Goal: Information Seeking & Learning: Learn about a topic

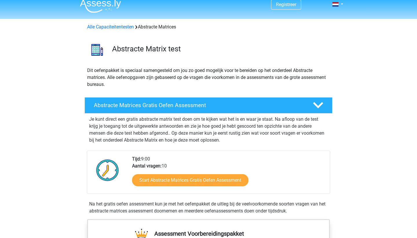
scroll to position [5, 0]
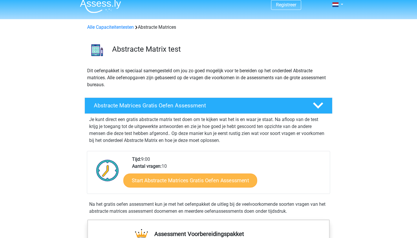
click at [168, 182] on link "Start Abstracte Matrices Gratis Oefen Assessment" at bounding box center [190, 180] width 134 height 14
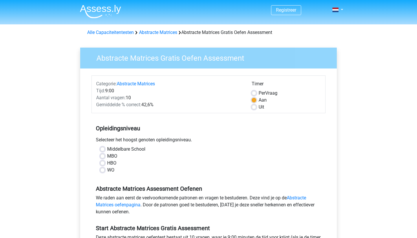
click at [107, 157] on label "MBO" at bounding box center [112, 155] width 10 height 7
click at [103, 157] on input "MBO" at bounding box center [102, 155] width 5 height 6
radio input "true"
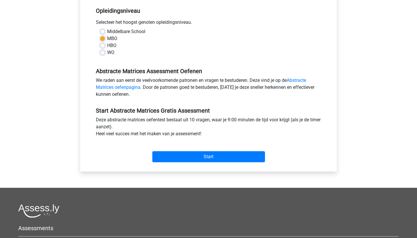
scroll to position [158, 0]
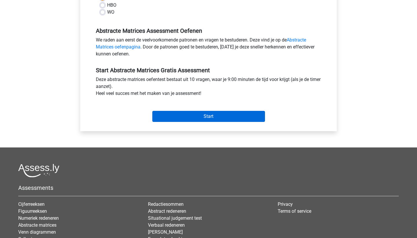
click at [184, 121] on input "Start" at bounding box center [208, 116] width 113 height 11
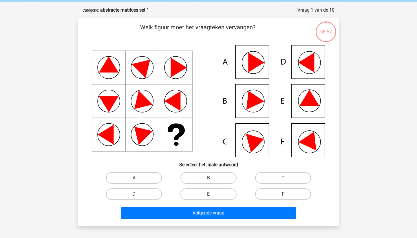
scroll to position [23, 0]
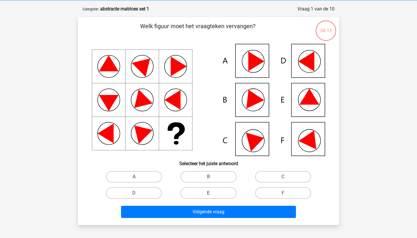
click at [214, 192] on label "E" at bounding box center [209, 193] width 56 height 12
click at [212, 193] on input "E" at bounding box center [211, 195] width 4 height 4
radio input "true"
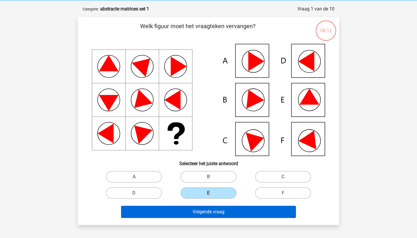
click at [215, 212] on button "Volgende vraag" at bounding box center [208, 212] width 175 height 12
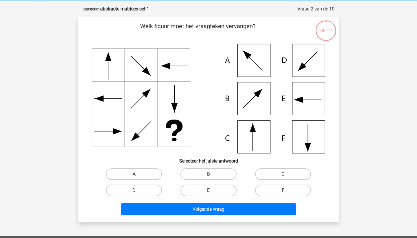
scroll to position [29, 0]
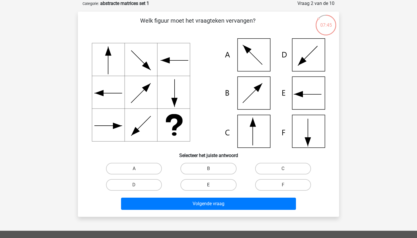
click at [226, 188] on label "E" at bounding box center [209, 185] width 56 height 12
click at [212, 188] on input "E" at bounding box center [211, 187] width 4 height 4
radio input "true"
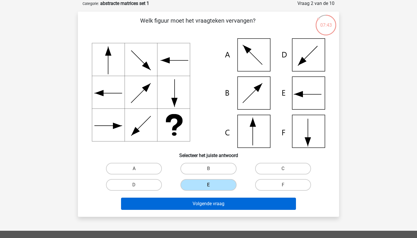
click at [227, 203] on button "Volgende vraag" at bounding box center [208, 203] width 175 height 12
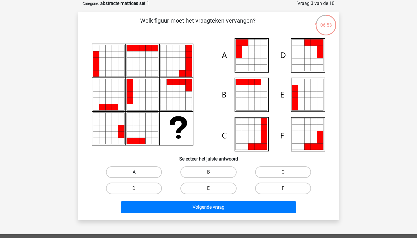
click at [152, 172] on label "A" at bounding box center [134, 172] width 56 height 12
click at [138, 172] on input "A" at bounding box center [136, 174] width 4 height 4
radio input "true"
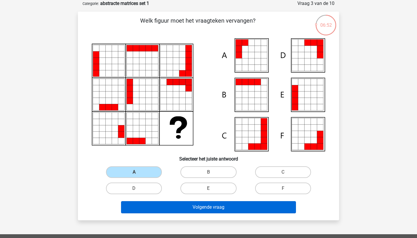
click at [187, 210] on button "Volgende vraag" at bounding box center [208, 207] width 175 height 12
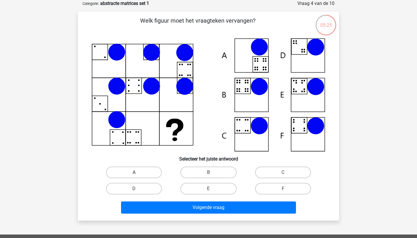
click at [148, 175] on label "A" at bounding box center [134, 172] width 56 height 12
click at [138, 175] on input "A" at bounding box center [136, 174] width 4 height 4
radio input "true"
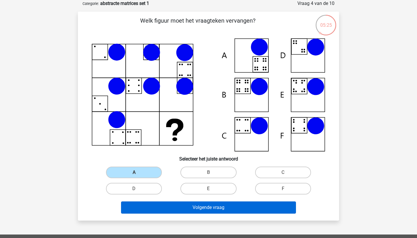
click at [165, 206] on button "Volgende vraag" at bounding box center [208, 207] width 175 height 12
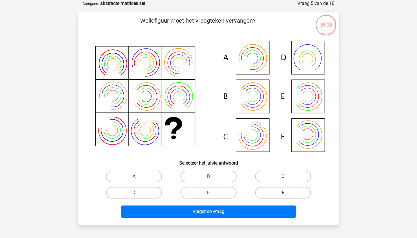
click at [285, 188] on label "F" at bounding box center [283, 193] width 56 height 12
click at [285, 192] on input "F" at bounding box center [285, 194] width 4 height 4
radio input "true"
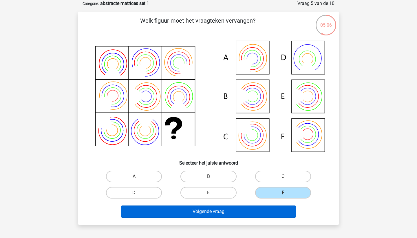
click at [278, 209] on button "Volgende vraag" at bounding box center [208, 211] width 175 height 12
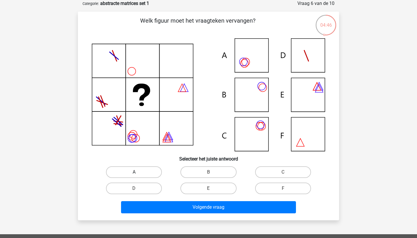
click at [141, 172] on label "A" at bounding box center [134, 172] width 56 height 12
click at [138, 172] on input "A" at bounding box center [136, 174] width 4 height 4
radio input "true"
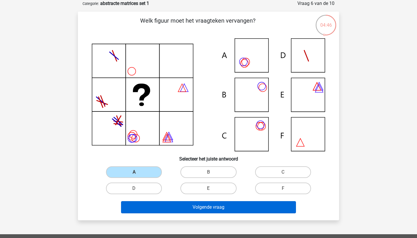
click at [176, 206] on button "Volgende vraag" at bounding box center [208, 207] width 175 height 12
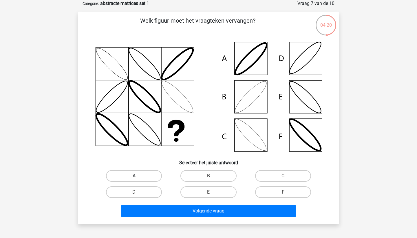
click at [149, 173] on label "A" at bounding box center [134, 176] width 56 height 12
click at [138, 176] on input "A" at bounding box center [136, 178] width 4 height 4
radio input "true"
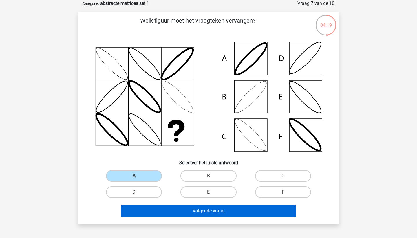
click at [172, 214] on button "Volgende vraag" at bounding box center [208, 211] width 175 height 12
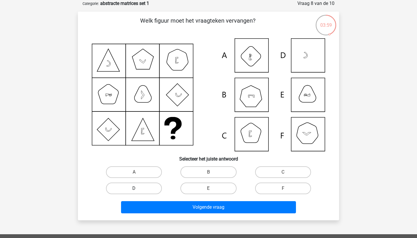
click at [155, 188] on label "D" at bounding box center [134, 188] width 56 height 12
click at [138, 188] on input "D" at bounding box center [136, 190] width 4 height 4
radio input "true"
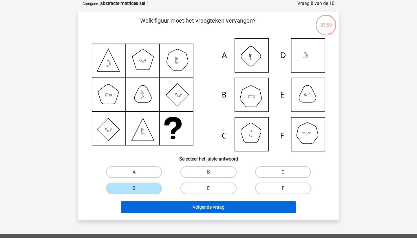
click at [179, 205] on button "Volgende vraag" at bounding box center [208, 207] width 175 height 12
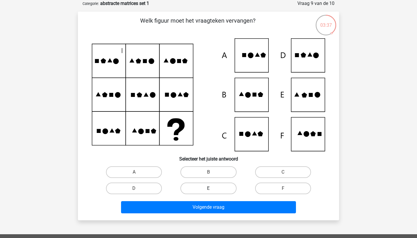
click at [226, 187] on label "E" at bounding box center [209, 188] width 56 height 12
click at [212, 188] on input "E" at bounding box center [211, 190] width 4 height 4
radio input "true"
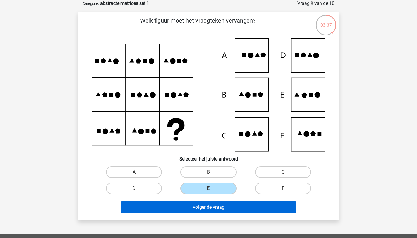
click at [222, 206] on button "Volgende vraag" at bounding box center [208, 207] width 175 height 12
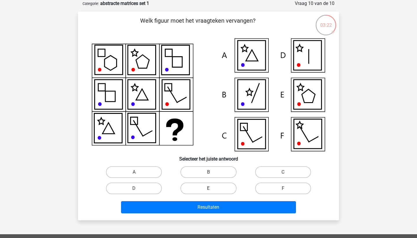
click at [199, 186] on label "E" at bounding box center [209, 188] width 56 height 12
click at [209, 188] on input "E" at bounding box center [211, 190] width 4 height 4
radio input "true"
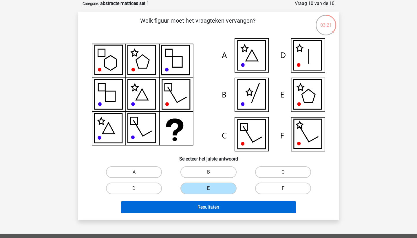
click at [199, 206] on button "Resultaten" at bounding box center [208, 207] width 175 height 12
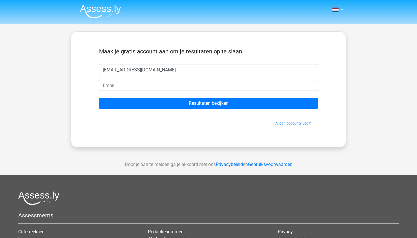
type input "[EMAIL_ADDRESS][DOMAIN_NAME]"
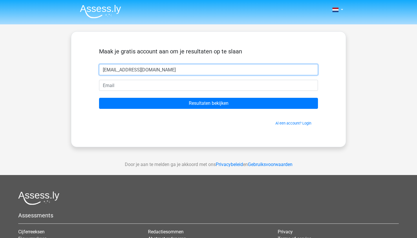
drag, startPoint x: 171, startPoint y: 70, endPoint x: 65, endPoint y: 70, distance: 105.8
click at [65, 70] on div "Nederlands English" at bounding box center [208, 164] width 417 height 328
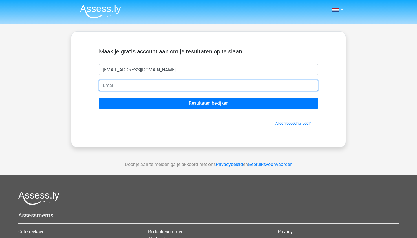
click at [108, 86] on input "email" at bounding box center [208, 85] width 219 height 11
paste input "[EMAIL_ADDRESS][DOMAIN_NAME]"
type input "[EMAIL_ADDRESS][DOMAIN_NAME]"
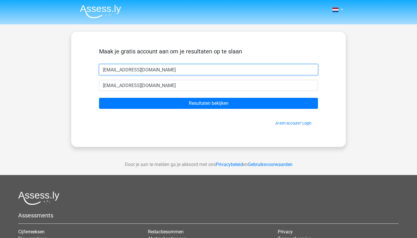
drag, startPoint x: 170, startPoint y: 69, endPoint x: 51, endPoint y: 66, distance: 118.3
click at [51, 66] on div "Nederlands English" at bounding box center [208, 164] width 417 height 328
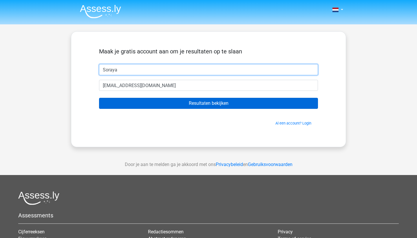
type input "Soraya"
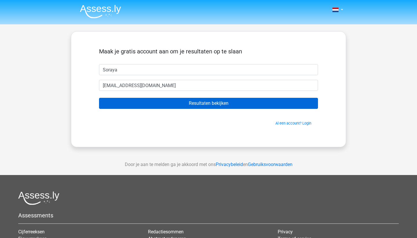
click at [171, 102] on input "Resultaten bekijken" at bounding box center [208, 103] width 219 height 11
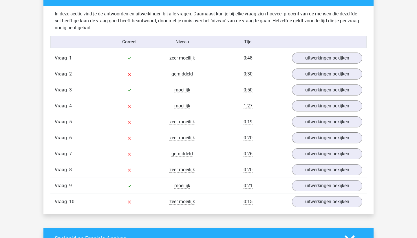
scroll to position [451, 0]
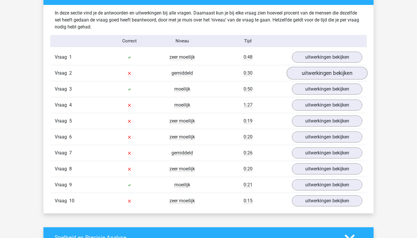
click at [324, 77] on link "uitwerkingen bekijken" at bounding box center [327, 73] width 81 height 13
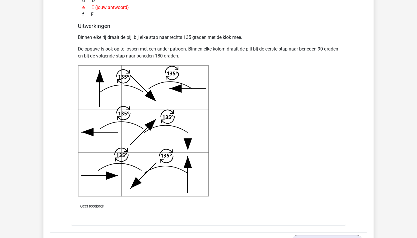
scroll to position [704, 0]
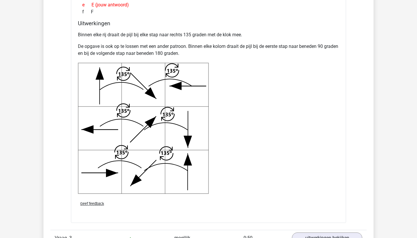
click at [154, 199] on div "Geef feedback" at bounding box center [209, 203] width 266 height 15
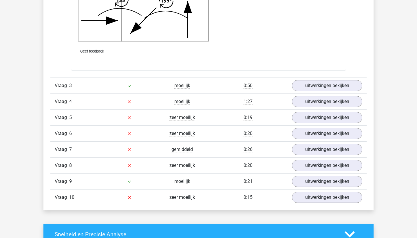
scroll to position [858, 0]
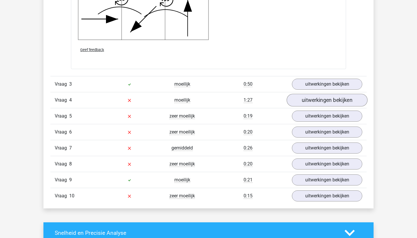
click at [308, 103] on link "uitwerkingen bekijken" at bounding box center [327, 100] width 81 height 13
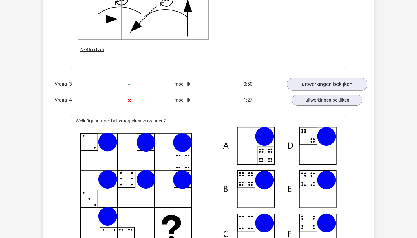
click at [303, 82] on link "uitwerkingen bekijken" at bounding box center [327, 84] width 81 height 13
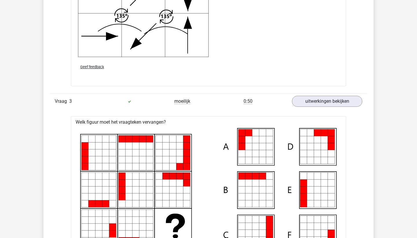
scroll to position [836, 0]
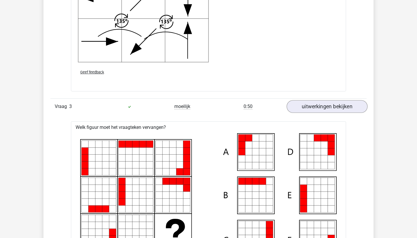
click at [317, 107] on link "uitwerkingen bekijken" at bounding box center [327, 106] width 81 height 13
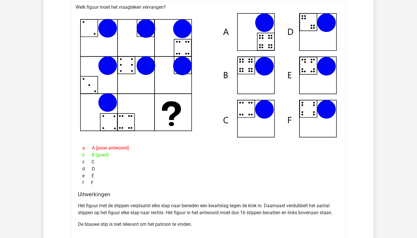
scroll to position [970, 0]
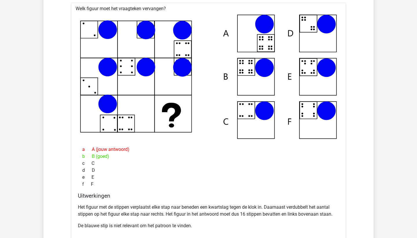
click at [87, 49] on icon at bounding box center [208, 76] width 257 height 124
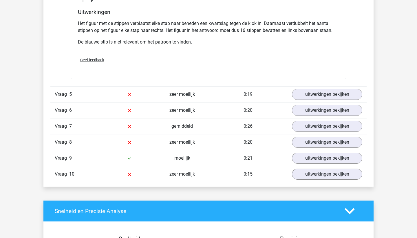
scroll to position [1155, 0]
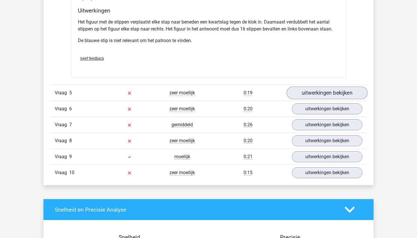
click at [319, 88] on link "uitwerkingen bekijken" at bounding box center [327, 92] width 81 height 13
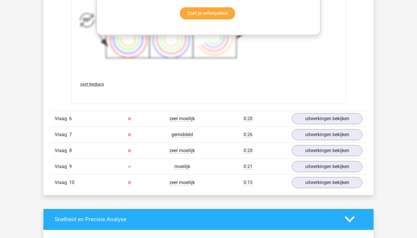
scroll to position [1570, 0]
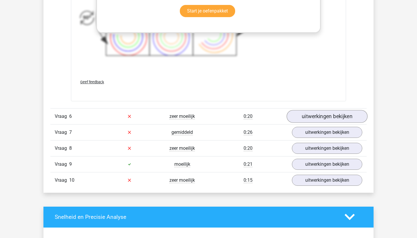
click at [300, 117] on link "uitwerkingen bekijken" at bounding box center [327, 116] width 81 height 13
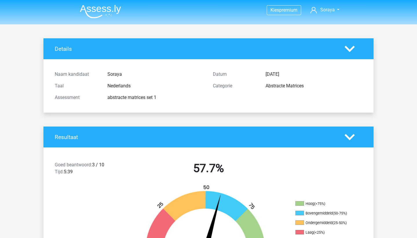
scroll to position [0, 0]
click at [324, 8] on span "Soraya" at bounding box center [328, 10] width 14 height 6
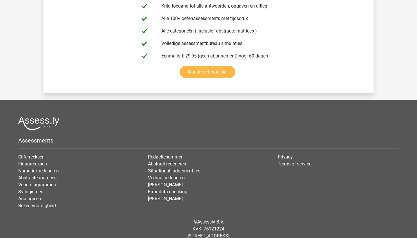
scroll to position [1024, 0]
click at [34, 157] on link "Cijferreeksen" at bounding box center [31, 157] width 26 height 6
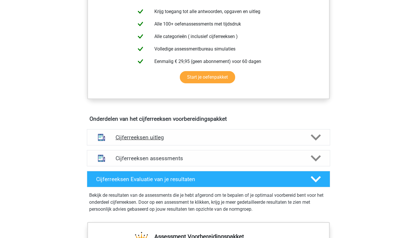
scroll to position [241, 0]
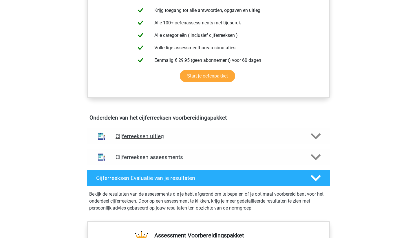
click at [271, 139] on h4 "Cijferreeksen uitleg" at bounding box center [209, 136] width 186 height 7
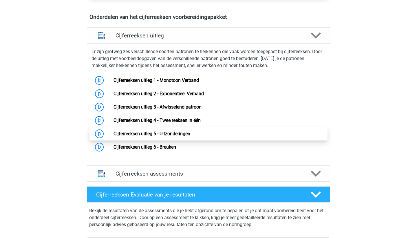
scroll to position [341, 0]
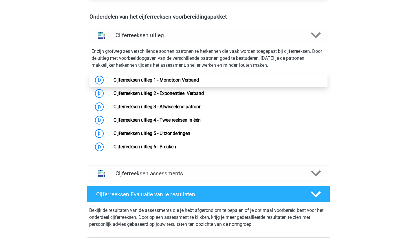
click at [189, 83] on link "Cijferreeksen uitleg 1 - Monotoon Verband" at bounding box center [157, 80] width 86 height 6
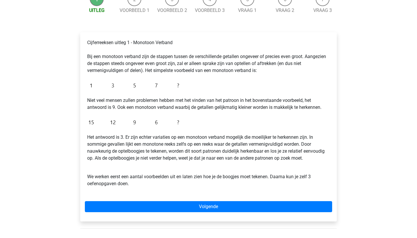
scroll to position [70, 0]
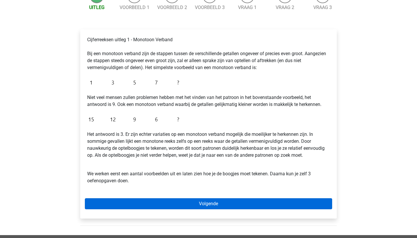
click at [178, 202] on link "Volgende" at bounding box center [209, 203] width 248 height 11
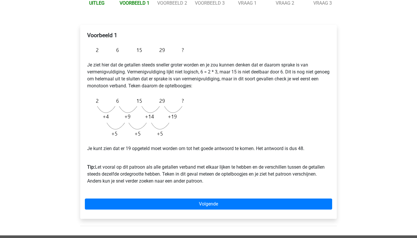
scroll to position [78, 0]
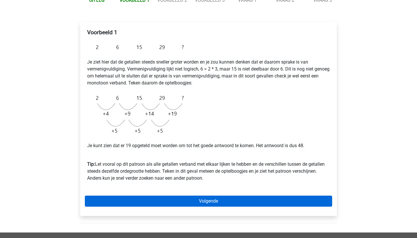
click at [168, 202] on link "Volgende" at bounding box center [209, 200] width 248 height 11
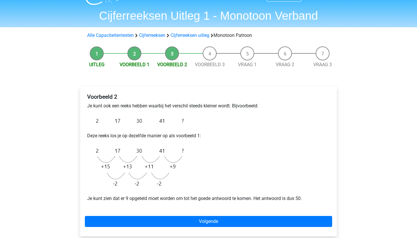
scroll to position [21, 0]
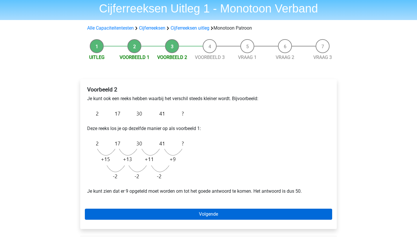
click at [156, 216] on link "Volgende" at bounding box center [209, 213] width 248 height 11
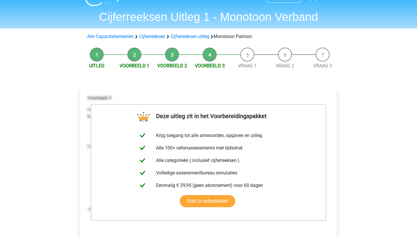
scroll to position [14, 0]
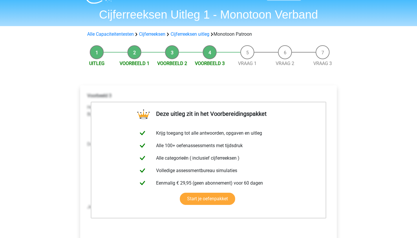
click at [247, 57] on li "Vraag 1" at bounding box center [248, 56] width 38 height 22
click at [247, 63] on link "Vraag 1" at bounding box center [247, 64] width 19 height 6
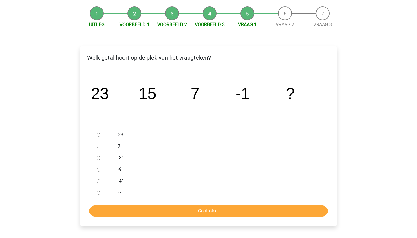
scroll to position [53, 0]
click at [100, 170] on input "-9" at bounding box center [99, 170] width 4 height 4
radio input "true"
click at [184, 213] on input "Controleer" at bounding box center [208, 211] width 239 height 11
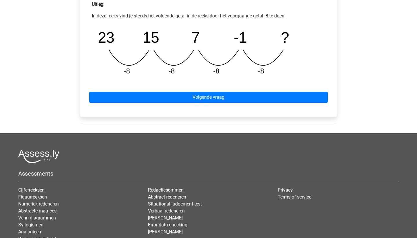
scroll to position [267, 0]
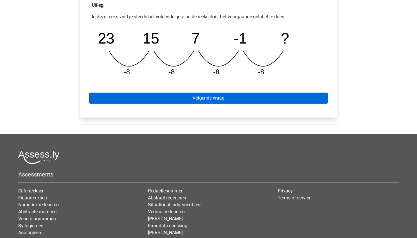
click at [236, 96] on link "Volgende vraag" at bounding box center [208, 97] width 239 height 11
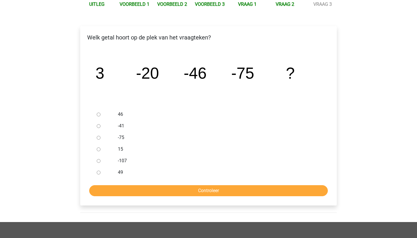
scroll to position [74, 0]
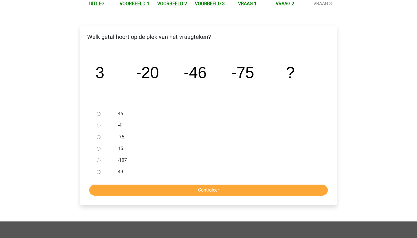
click at [99, 148] on input "15" at bounding box center [99, 149] width 4 height 4
radio input "true"
click at [148, 190] on input "Controleer" at bounding box center [208, 189] width 239 height 11
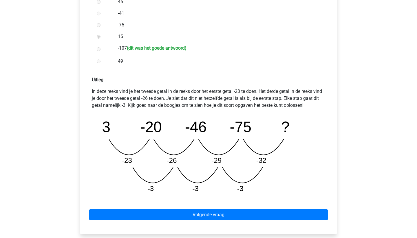
scroll to position [186, 0]
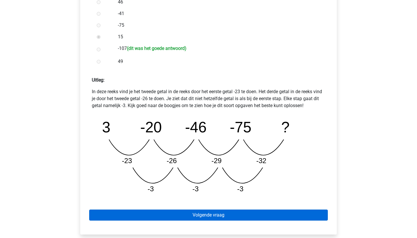
click at [190, 214] on link "Volgende vraag" at bounding box center [208, 214] width 239 height 11
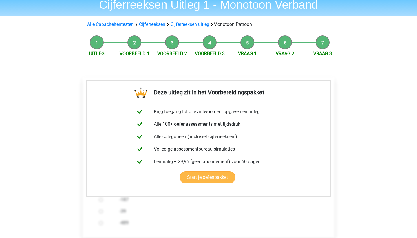
scroll to position [25, 0]
click at [232, 213] on label "-39" at bounding box center [218, 210] width 197 height 7
click at [103, 213] on input "-39" at bounding box center [101, 211] width 4 height 4
radio input "true"
click at [232, 213] on label "-39" at bounding box center [218, 210] width 197 height 7
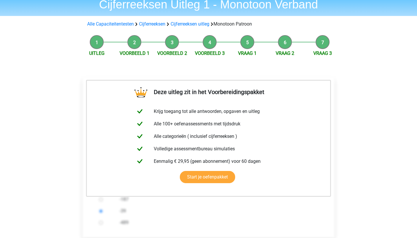
click at [103, 213] on input "-39" at bounding box center [101, 211] width 4 height 4
click at [329, 41] on li "Vraag 3" at bounding box center [323, 46] width 38 height 22
click at [328, 41] on li "Vraag 3" at bounding box center [323, 46] width 38 height 22
click at [234, 212] on label "-39" at bounding box center [218, 210] width 197 height 7
click at [103, 212] on input "-39" at bounding box center [101, 211] width 4 height 4
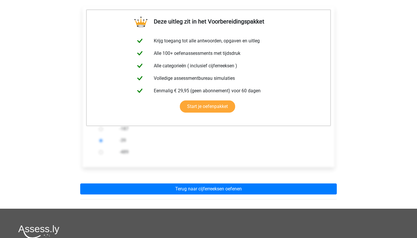
scroll to position [83, 0]
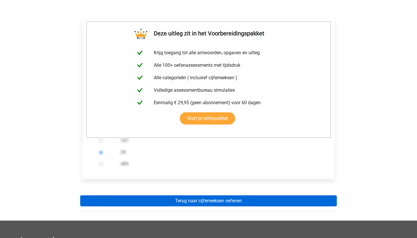
click at [235, 200] on link "Terug naar cijferreeksen oefenen" at bounding box center [208, 200] width 257 height 11
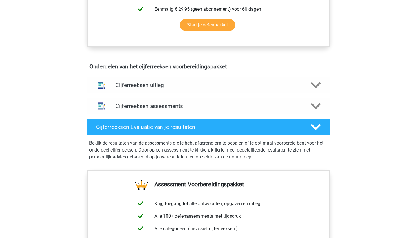
scroll to position [292, 0]
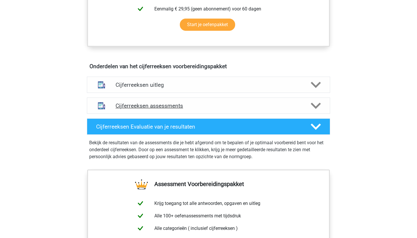
click at [275, 114] on div "Cijferreeksen assessments" at bounding box center [208, 105] width 243 height 16
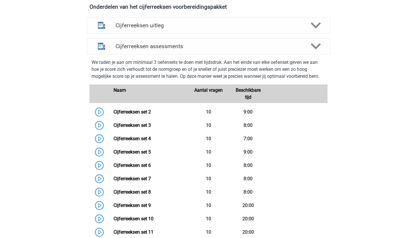
scroll to position [357, 0]
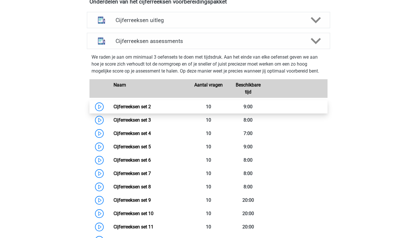
click at [143, 109] on link "Cijferreeksen set 2" at bounding box center [132, 107] width 37 height 6
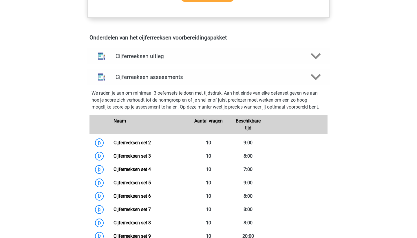
scroll to position [319, 0]
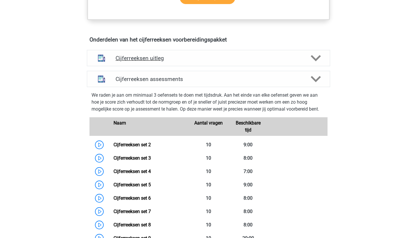
click at [163, 61] on h4 "Cijferreeksen uitleg" at bounding box center [209, 58] width 186 height 7
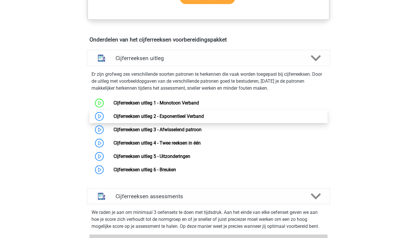
click at [173, 119] on link "Cijferreeksen uitleg 2 - Exponentieel Verband" at bounding box center [159, 116] width 90 height 6
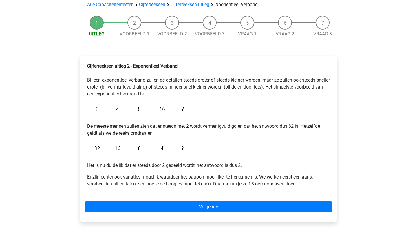
scroll to position [45, 0]
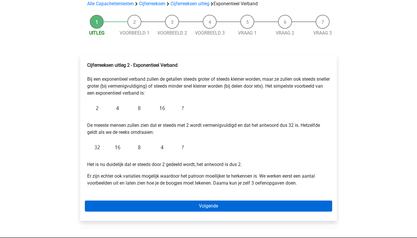
click at [188, 206] on link "Volgende" at bounding box center [209, 205] width 248 height 11
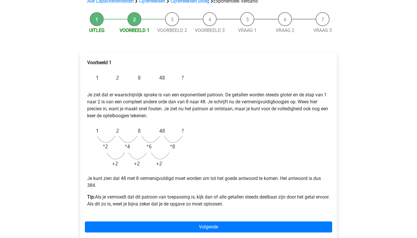
scroll to position [49, 0]
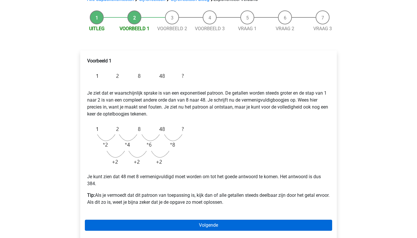
click at [183, 225] on link "Volgende" at bounding box center [209, 224] width 248 height 11
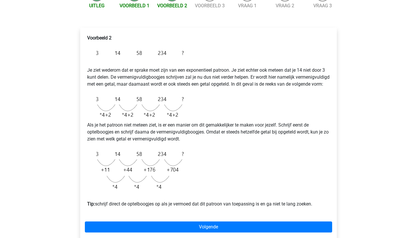
scroll to position [84, 0]
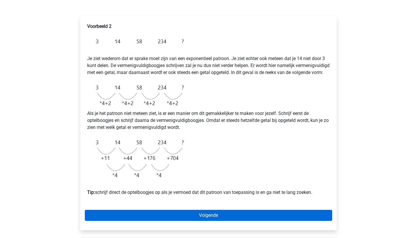
click at [224, 221] on link "Volgende" at bounding box center [209, 215] width 248 height 11
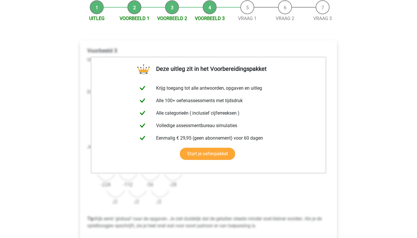
scroll to position [9, 0]
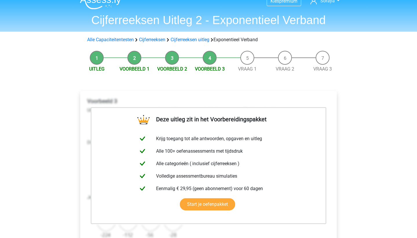
click at [247, 63] on li "Vraag 1" at bounding box center [248, 62] width 38 height 22
click at [247, 70] on link "Vraag 1" at bounding box center [247, 69] width 19 height 6
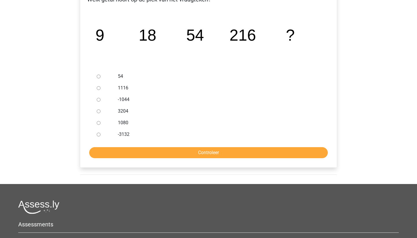
scroll to position [52, 0]
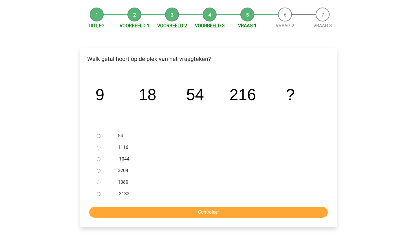
click at [97, 183] on input "1080" at bounding box center [99, 182] width 4 height 4
radio input "true"
click at [157, 212] on input "Controleer" at bounding box center [208, 211] width 239 height 11
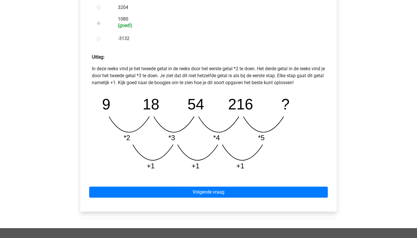
scroll to position [215, 0]
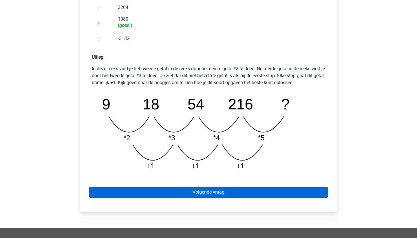
click at [208, 194] on link "Volgende vraag" at bounding box center [208, 191] width 239 height 11
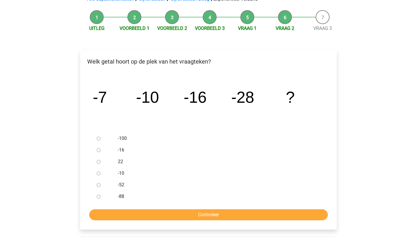
scroll to position [52, 0]
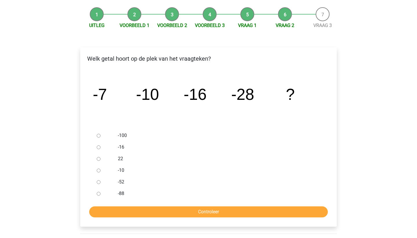
click at [98, 182] on input "-52" at bounding box center [99, 182] width 4 height 4
radio input "true"
click at [160, 214] on input "Controleer" at bounding box center [208, 211] width 239 height 11
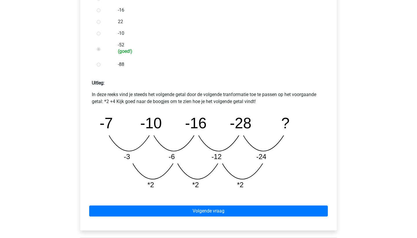
scroll to position [186, 0]
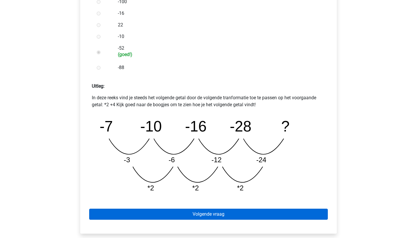
click at [234, 214] on link "Volgende vraag" at bounding box center [208, 213] width 239 height 11
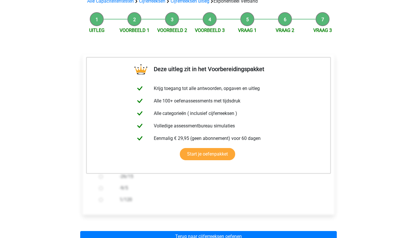
scroll to position [49, 0]
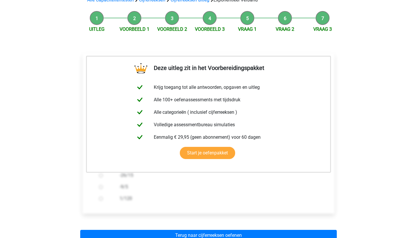
click at [258, 191] on div "-9/5" at bounding box center [217, 187] width 205 height 12
click at [281, 190] on label "-9/5" at bounding box center [218, 186] width 197 height 7
click at [103, 189] on input "-9/5" at bounding box center [101, 187] width 4 height 4
radio input "true"
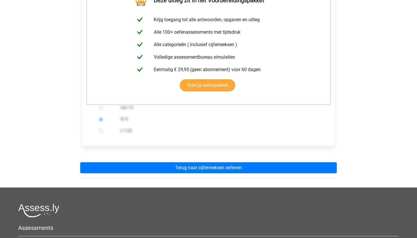
scroll to position [114, 0]
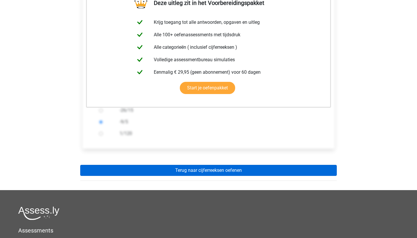
click at [275, 172] on link "Terug naar cijferreeksen oefenen" at bounding box center [208, 170] width 257 height 11
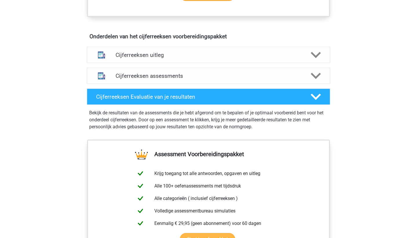
scroll to position [322, 0]
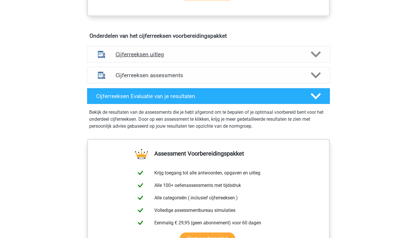
click at [260, 58] on h4 "Cijferreeksen uitleg" at bounding box center [209, 54] width 186 height 7
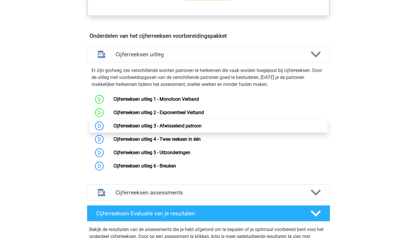
click at [189, 128] on link "Cijferreeksen uitleg 3 - Afwisselend patroon" at bounding box center [158, 126] width 88 height 6
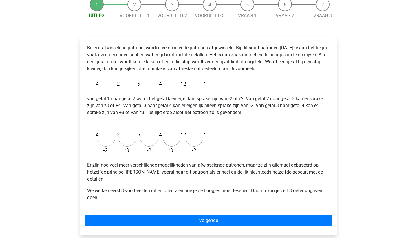
scroll to position [62, 0]
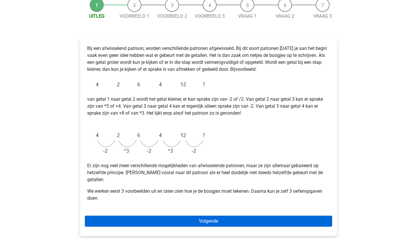
click at [188, 215] on link "Volgende" at bounding box center [209, 220] width 248 height 11
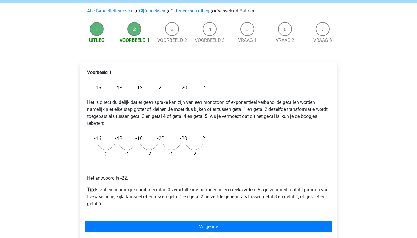
scroll to position [39, 0]
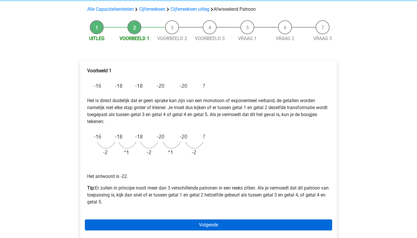
click at [150, 224] on link "Volgende" at bounding box center [209, 224] width 248 height 11
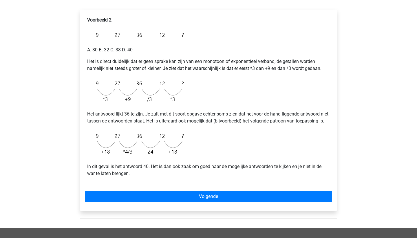
scroll to position [92, 0]
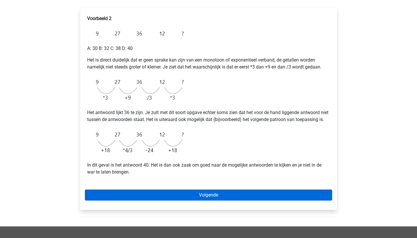
click at [171, 199] on link "Volgende" at bounding box center [209, 194] width 248 height 11
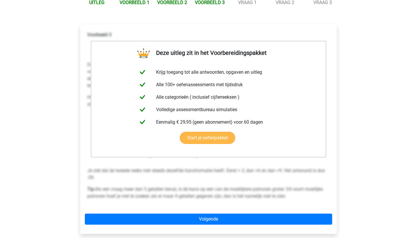
scroll to position [78, 0]
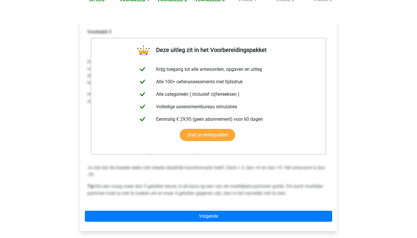
click at [181, 174] on p "Je ziet dat de tweede reeks niet steeds dezelfde transformatie heeft. Eerst + 3…" at bounding box center [208, 171] width 243 height 14
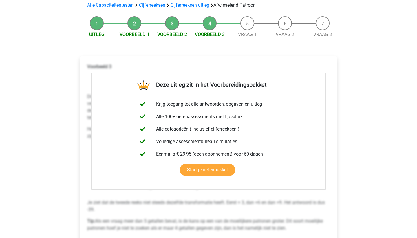
scroll to position [44, 0]
click at [251, 25] on li "Vraag 1" at bounding box center [248, 27] width 38 height 22
click at [247, 35] on link "Vraag 1" at bounding box center [247, 34] width 19 height 6
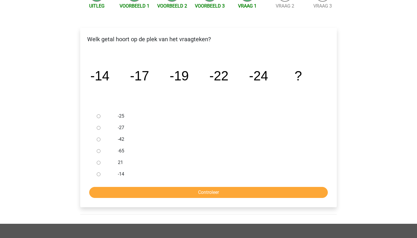
scroll to position [72, 0]
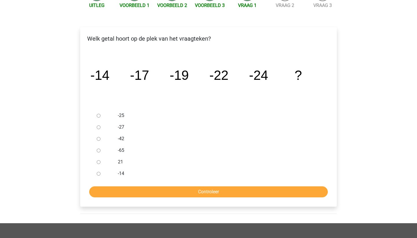
click at [99, 125] on input "-27" at bounding box center [99, 127] width 4 height 4
radio input "true"
click at [182, 196] on input "Controleer" at bounding box center [208, 191] width 239 height 11
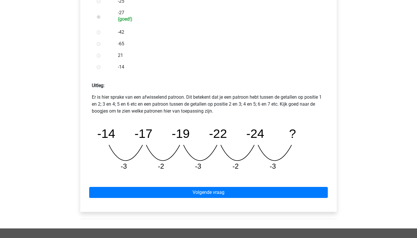
scroll to position [187, 0]
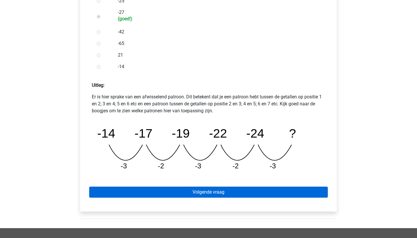
click at [255, 193] on link "Volgende vraag" at bounding box center [208, 191] width 239 height 11
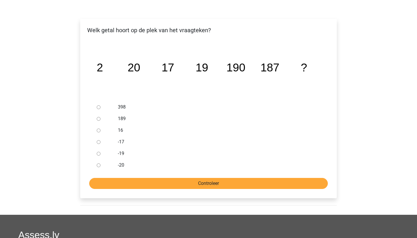
scroll to position [79, 0]
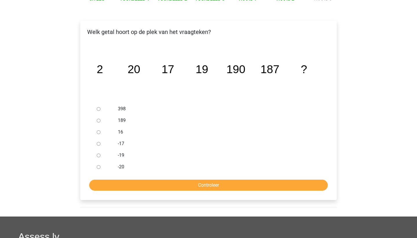
click at [99, 120] on input "189" at bounding box center [99, 121] width 4 height 4
radio input "true"
click at [182, 185] on input "Controleer" at bounding box center [208, 184] width 239 height 11
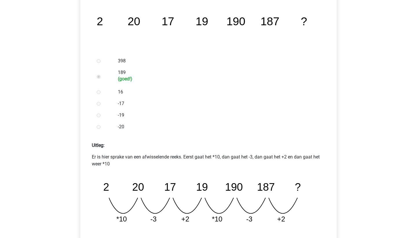
scroll to position [146, 0]
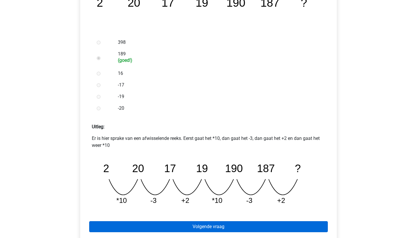
click at [227, 226] on link "Volgende vraag" at bounding box center [208, 226] width 239 height 11
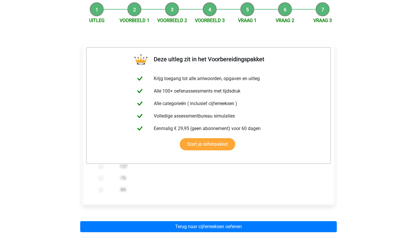
scroll to position [57, 0]
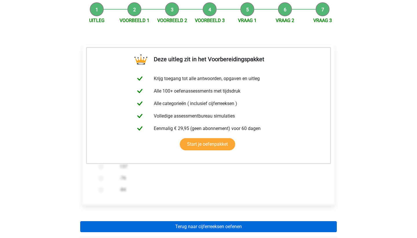
click at [208, 226] on link "Terug naar cijferreeksen oefenen" at bounding box center [208, 226] width 257 height 11
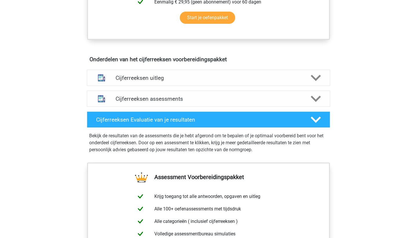
scroll to position [324, 0]
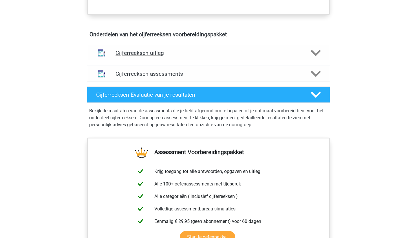
click at [238, 56] on h4 "Cijferreeksen uitleg" at bounding box center [209, 53] width 186 height 7
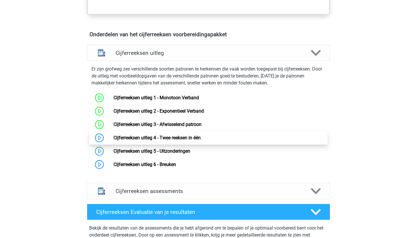
click at [178, 140] on link "Cijferreeksen uitleg 4 - Twee reeksen in één" at bounding box center [157, 138] width 87 height 6
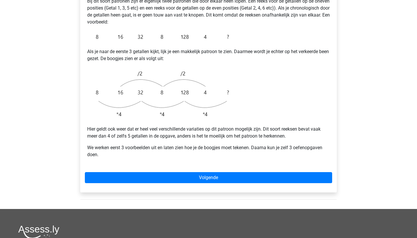
scroll to position [131, 0]
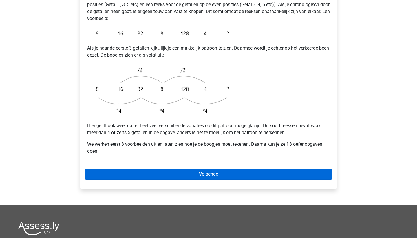
click at [154, 168] on link "Volgende" at bounding box center [209, 173] width 248 height 11
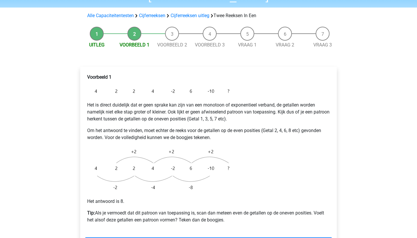
scroll to position [47, 0]
click at [186, 237] on link "Volgende" at bounding box center [209, 242] width 248 height 11
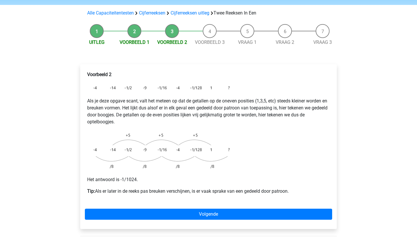
scroll to position [50, 0]
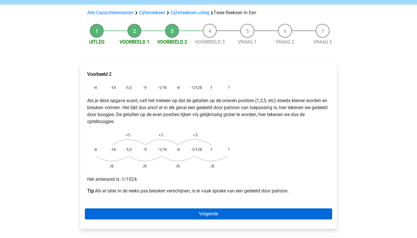
click at [132, 208] on link "Volgende" at bounding box center [209, 213] width 248 height 11
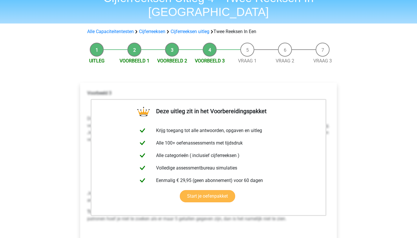
scroll to position [33, 0]
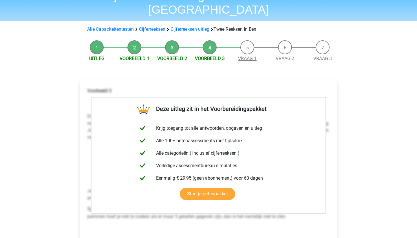
click at [247, 56] on link "Vraag 1" at bounding box center [247, 59] width 19 height 6
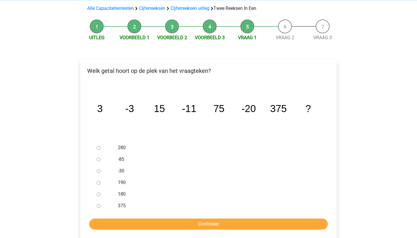
scroll to position [59, 0]
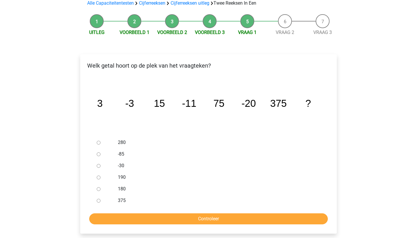
click at [97, 164] on input "-30" at bounding box center [99, 166] width 4 height 4
radio input "true"
click at [157, 213] on input "Controleer" at bounding box center [208, 218] width 239 height 11
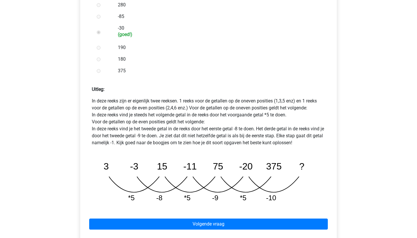
scroll to position [203, 0]
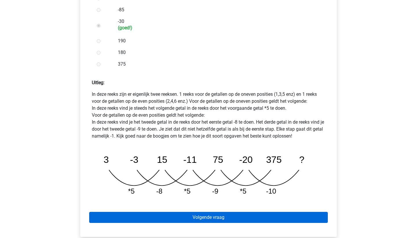
click at [229, 212] on link "Volgende vraag" at bounding box center [208, 217] width 239 height 11
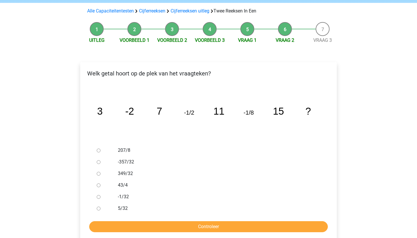
scroll to position [54, 0]
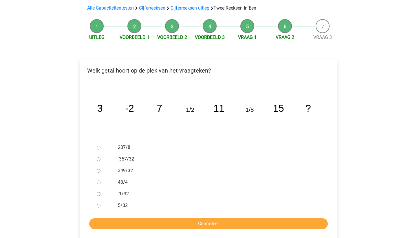
click at [99, 192] on input "-1/32" at bounding box center [99, 194] width 4 height 4
radio input "true"
click at [165, 218] on input "Controleer" at bounding box center [208, 223] width 239 height 11
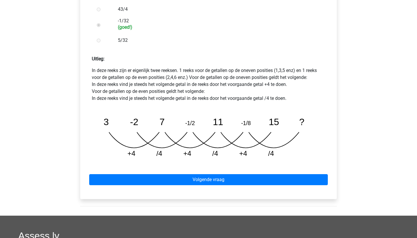
scroll to position [228, 0]
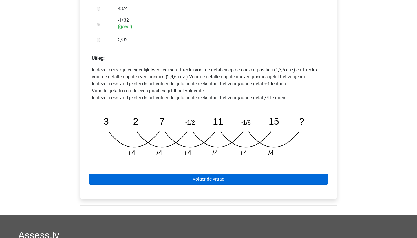
click at [202, 173] on link "Volgende vraag" at bounding box center [208, 178] width 239 height 11
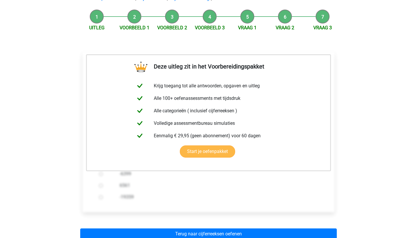
scroll to position [68, 0]
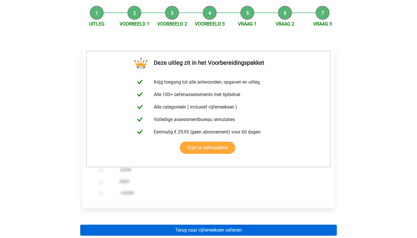
click at [188, 224] on link "Terug naar cijferreeksen oefenen" at bounding box center [208, 229] width 257 height 11
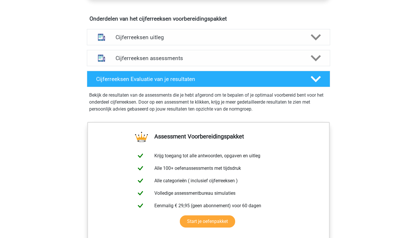
scroll to position [343, 0]
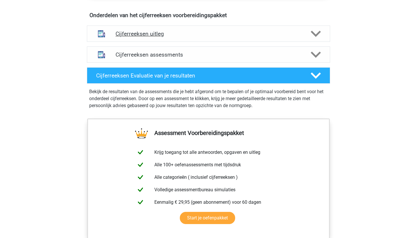
click at [263, 37] on h4 "Cijferreeksen uitleg" at bounding box center [209, 33] width 186 height 7
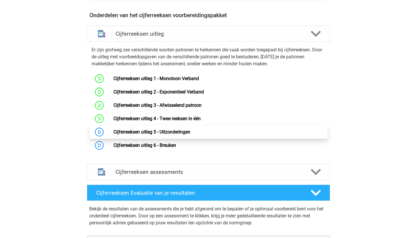
click at [184, 134] on link "Cijferreeksen uitleg 5 - Uitzonderingen" at bounding box center [152, 132] width 77 height 6
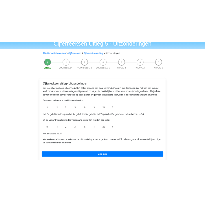
scroll to position [30, 0]
